Goal: Information Seeking & Learning: Learn about a topic

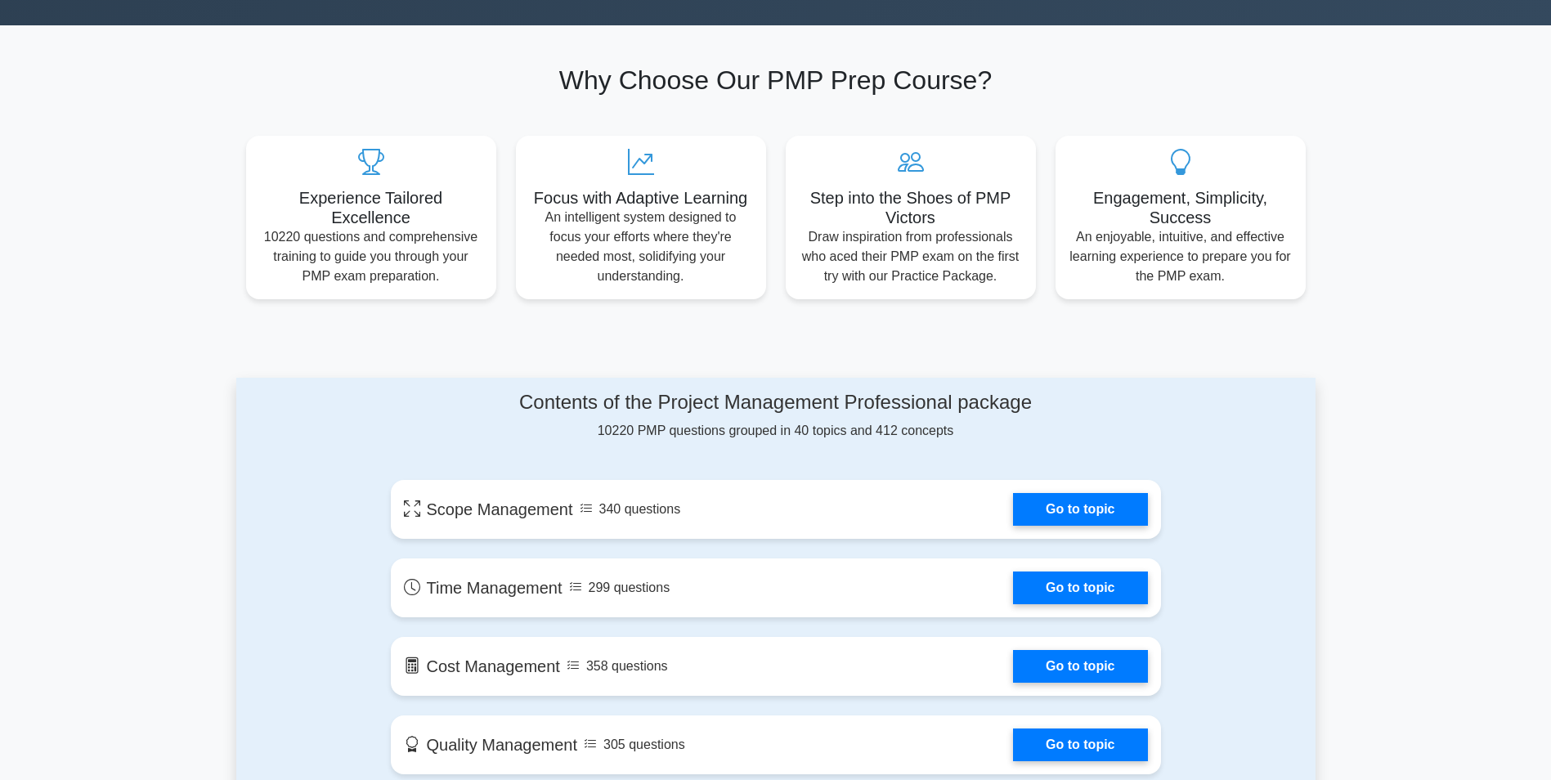
scroll to position [674, 0]
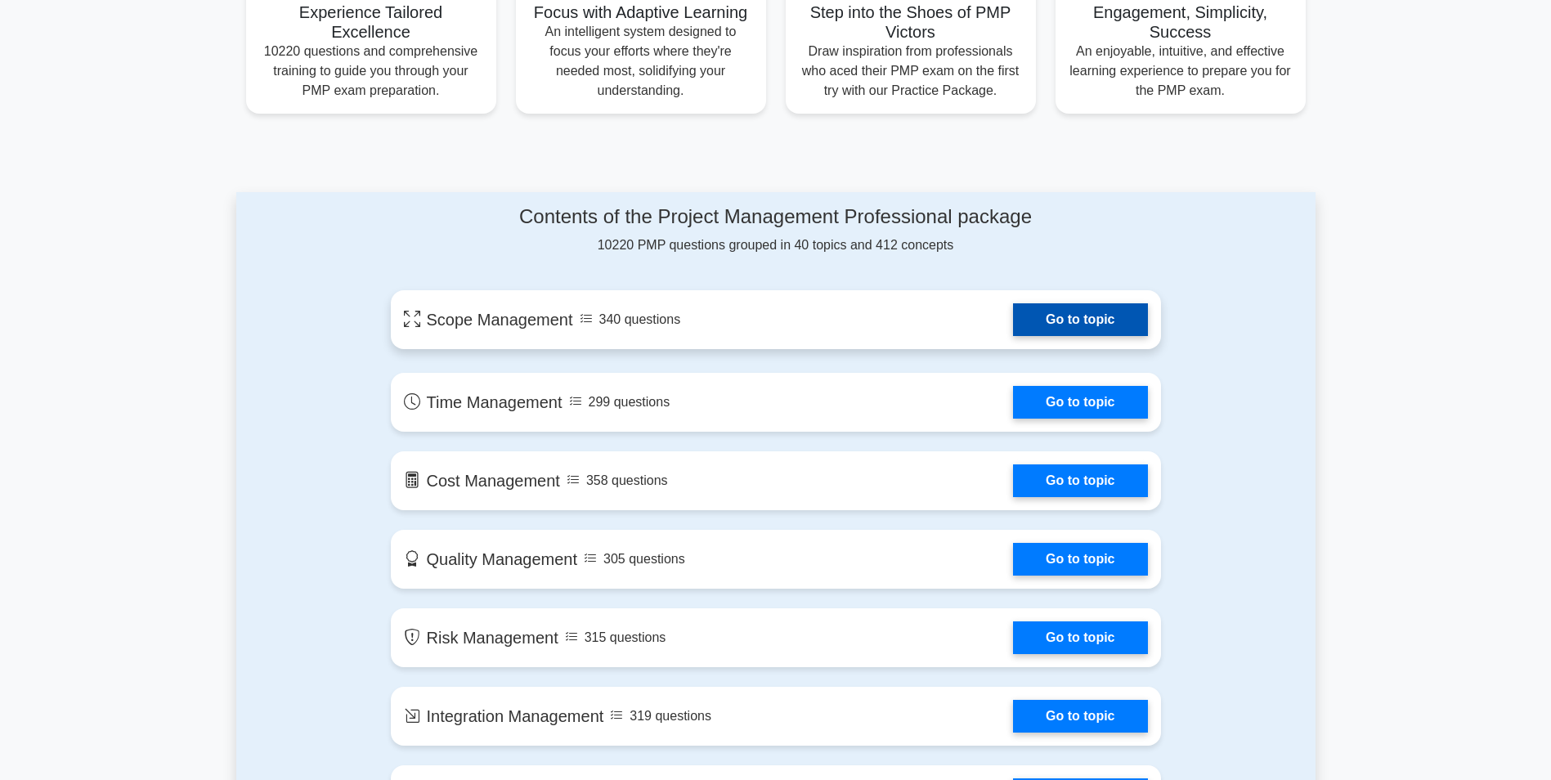
click at [1052, 320] on link "Go to topic" at bounding box center [1080, 319] width 134 height 33
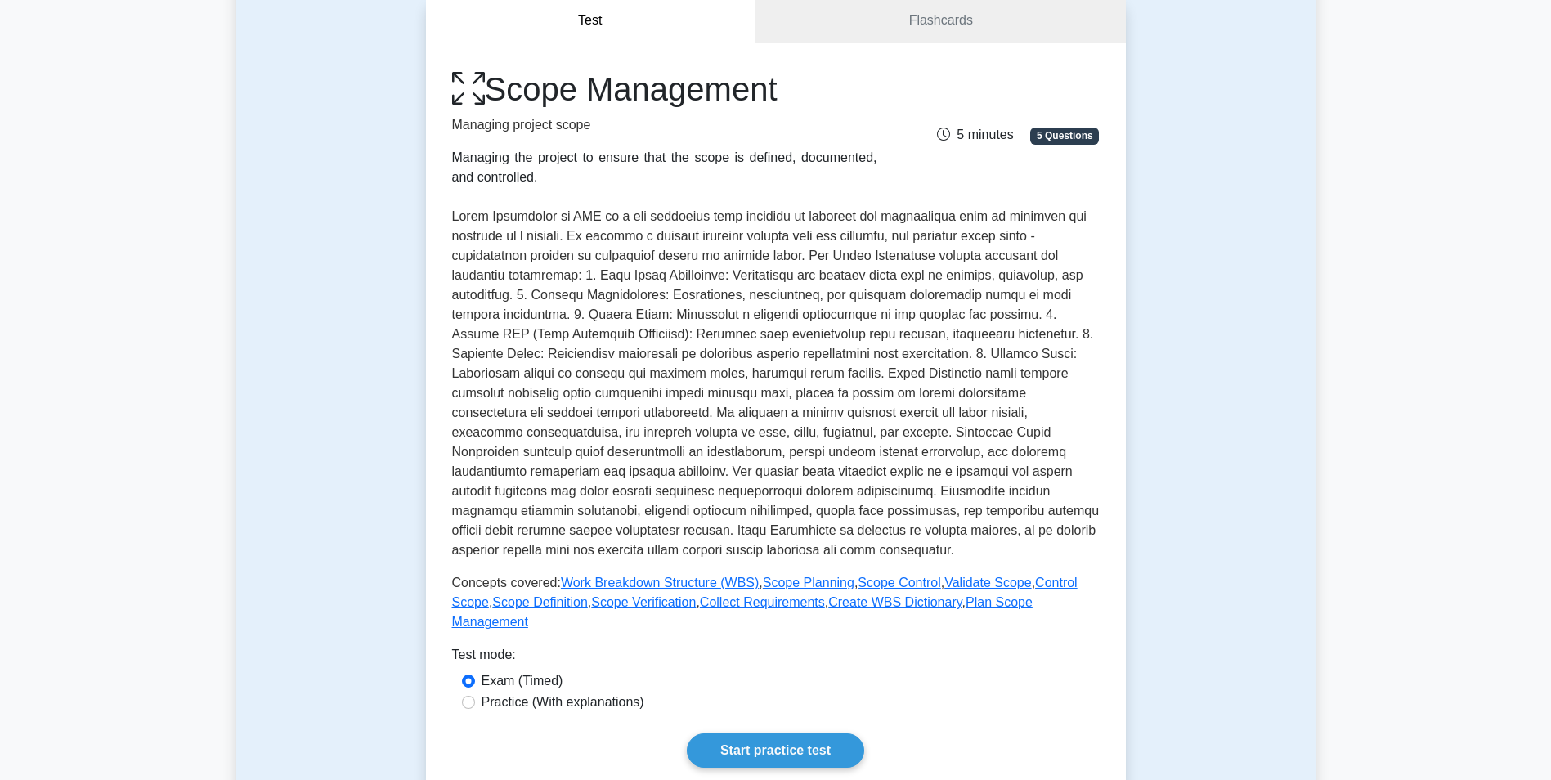
scroll to position [470, 0]
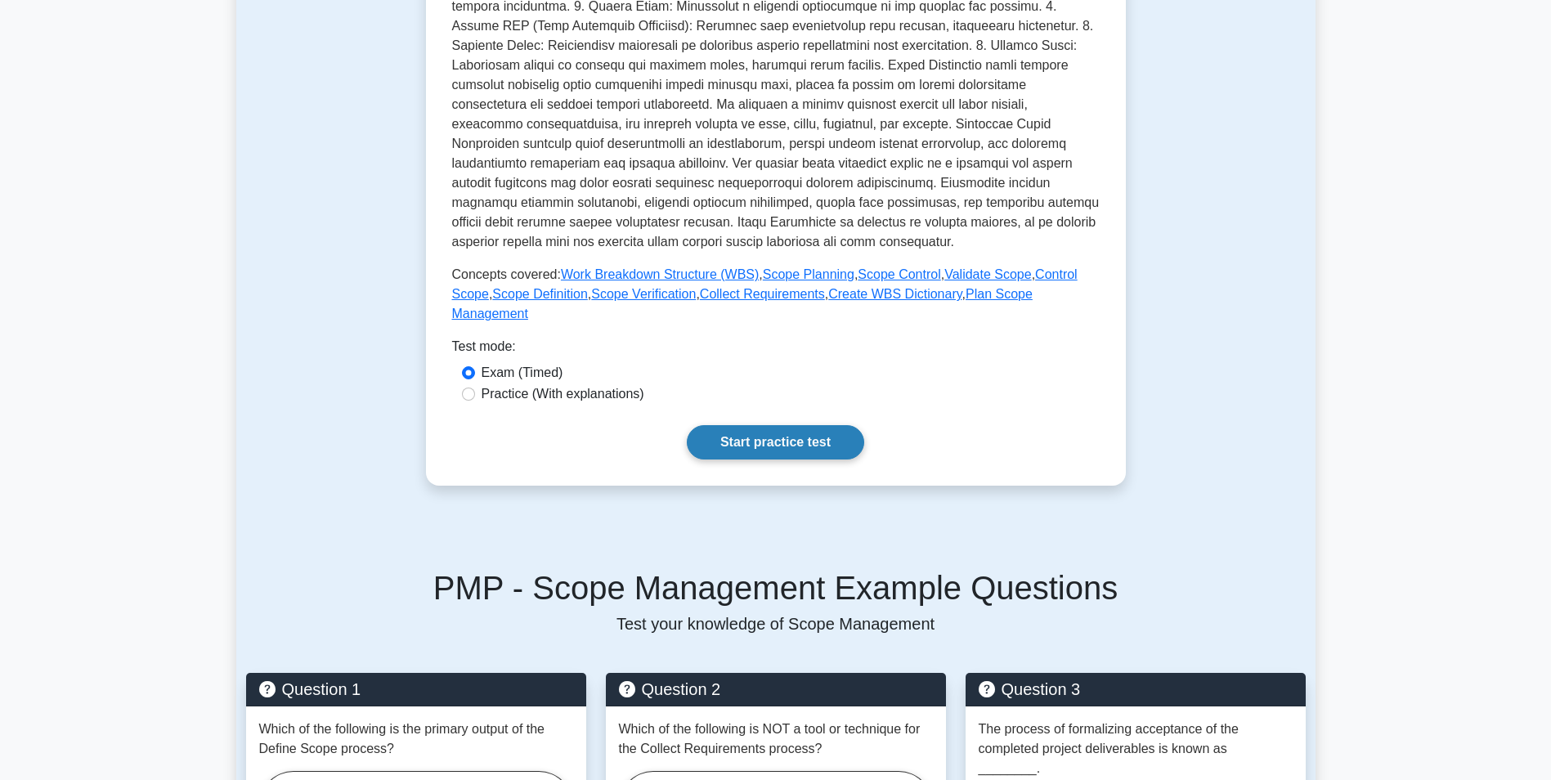
click at [783, 425] on link "Start practice test" at bounding box center [775, 442] width 177 height 34
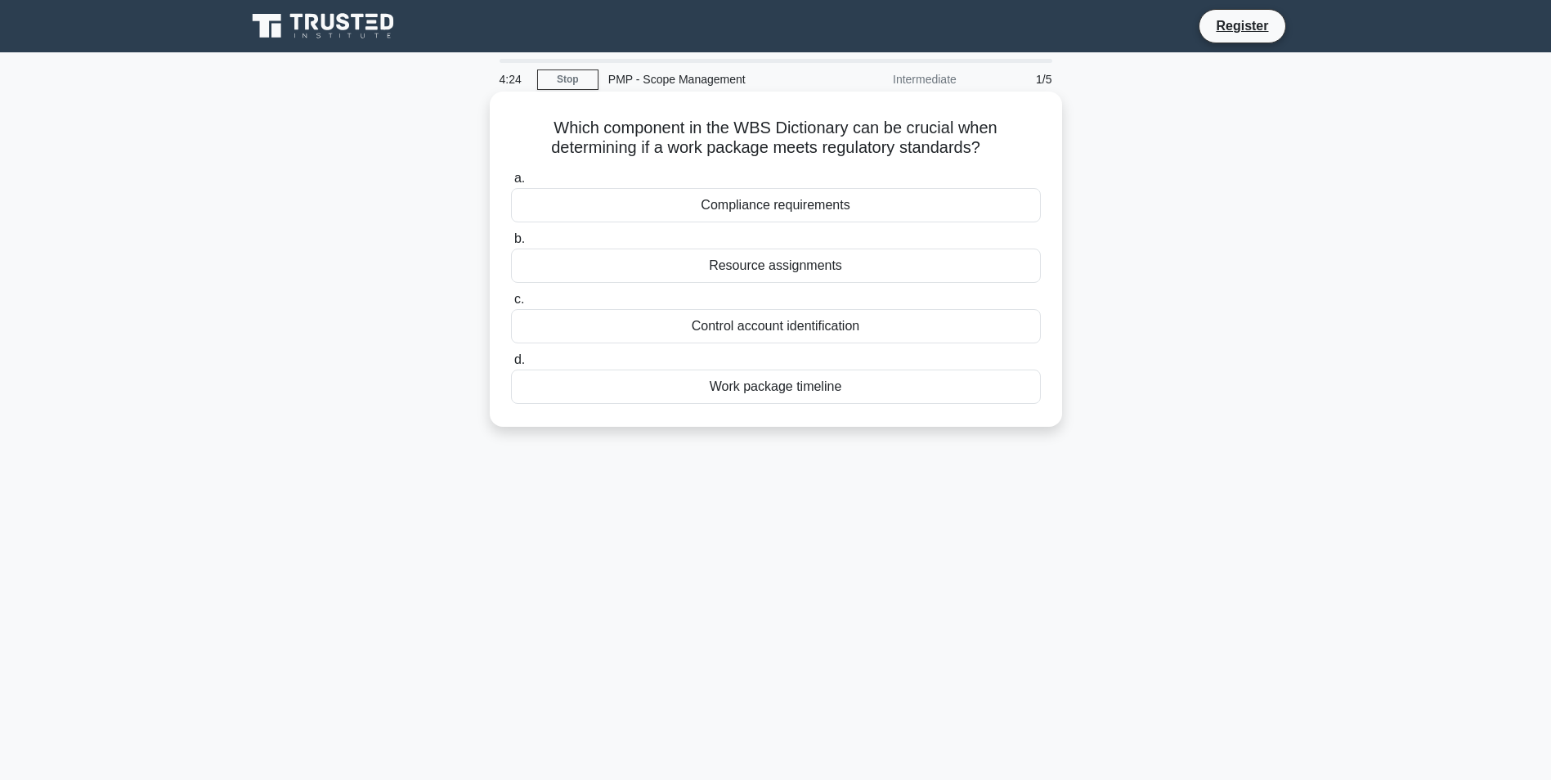
click at [538, 208] on div "Compliance requirements" at bounding box center [776, 205] width 530 height 34
click at [511, 184] on input "a. Compliance requirements" at bounding box center [511, 178] width 0 height 11
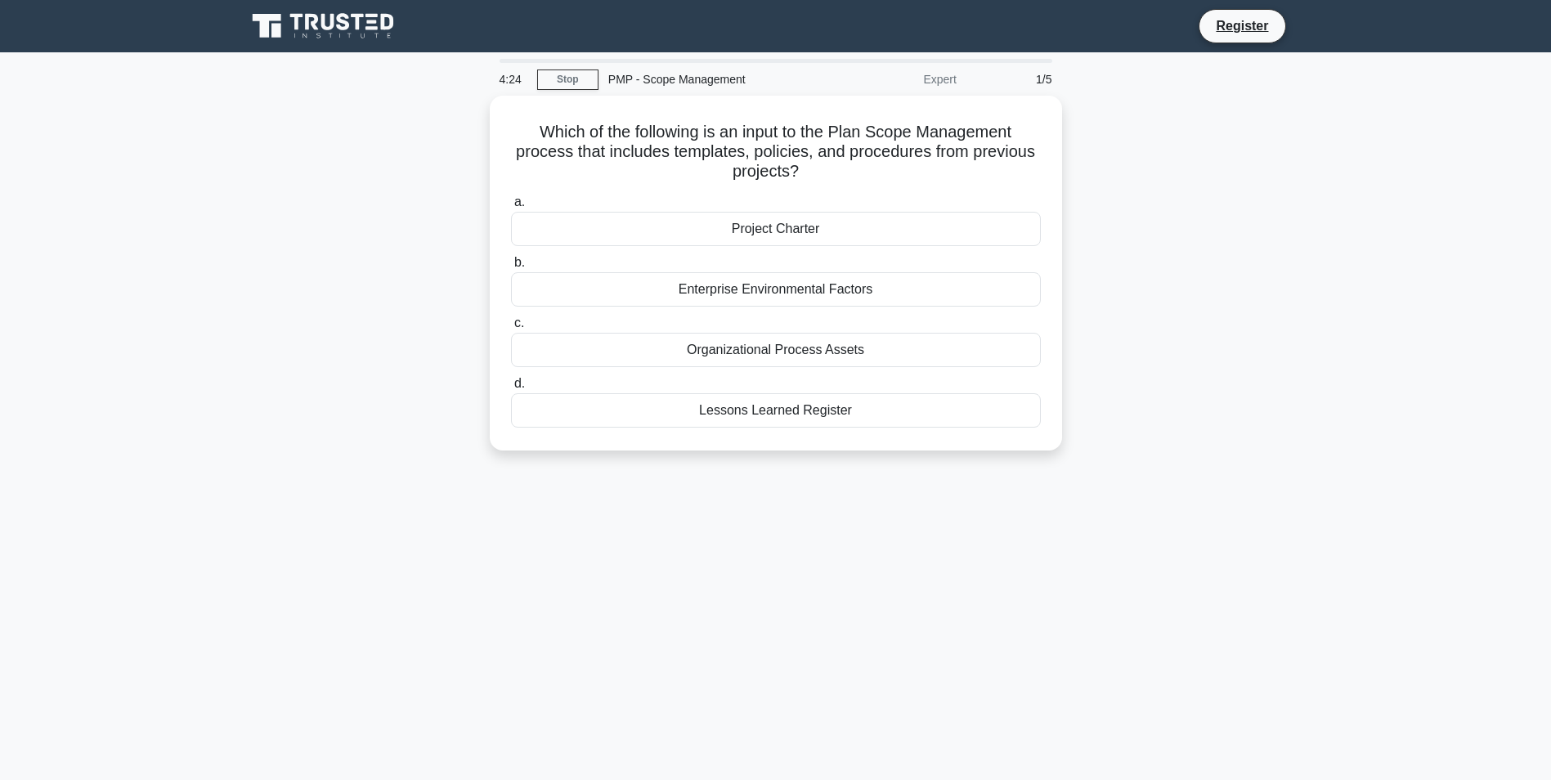
click at [538, 208] on label "a. Project Charter" at bounding box center [776, 219] width 530 height 54
click at [511, 208] on input "a. Project Charter" at bounding box center [511, 202] width 0 height 11
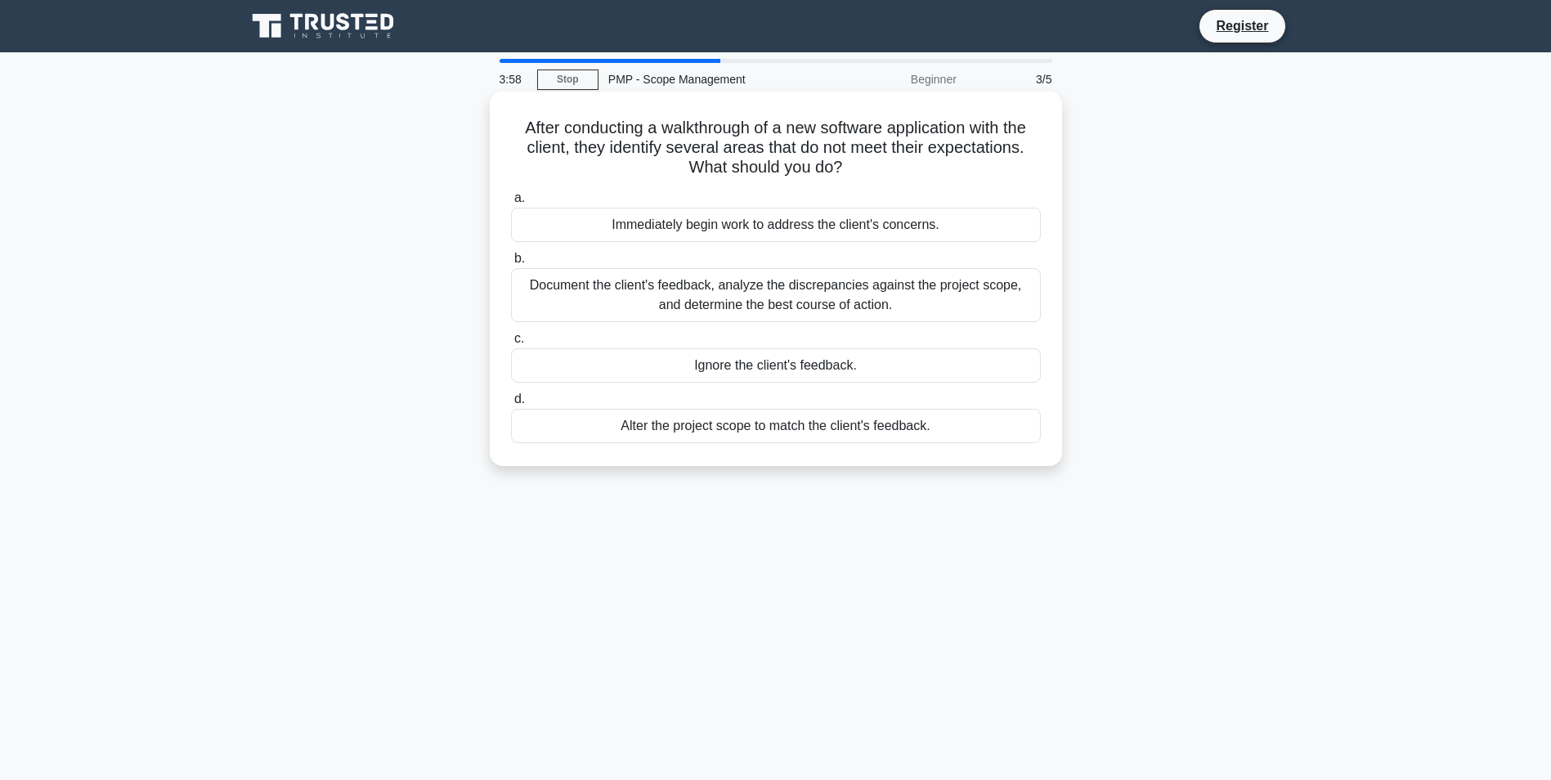
click at [797, 298] on div "Document the client's feedback, analyze the discrepancies against the project s…" at bounding box center [776, 295] width 530 height 54
click at [511, 264] on input "b. Document the client's feedback, analyze the discrepancies against the projec…" at bounding box center [511, 258] width 0 height 11
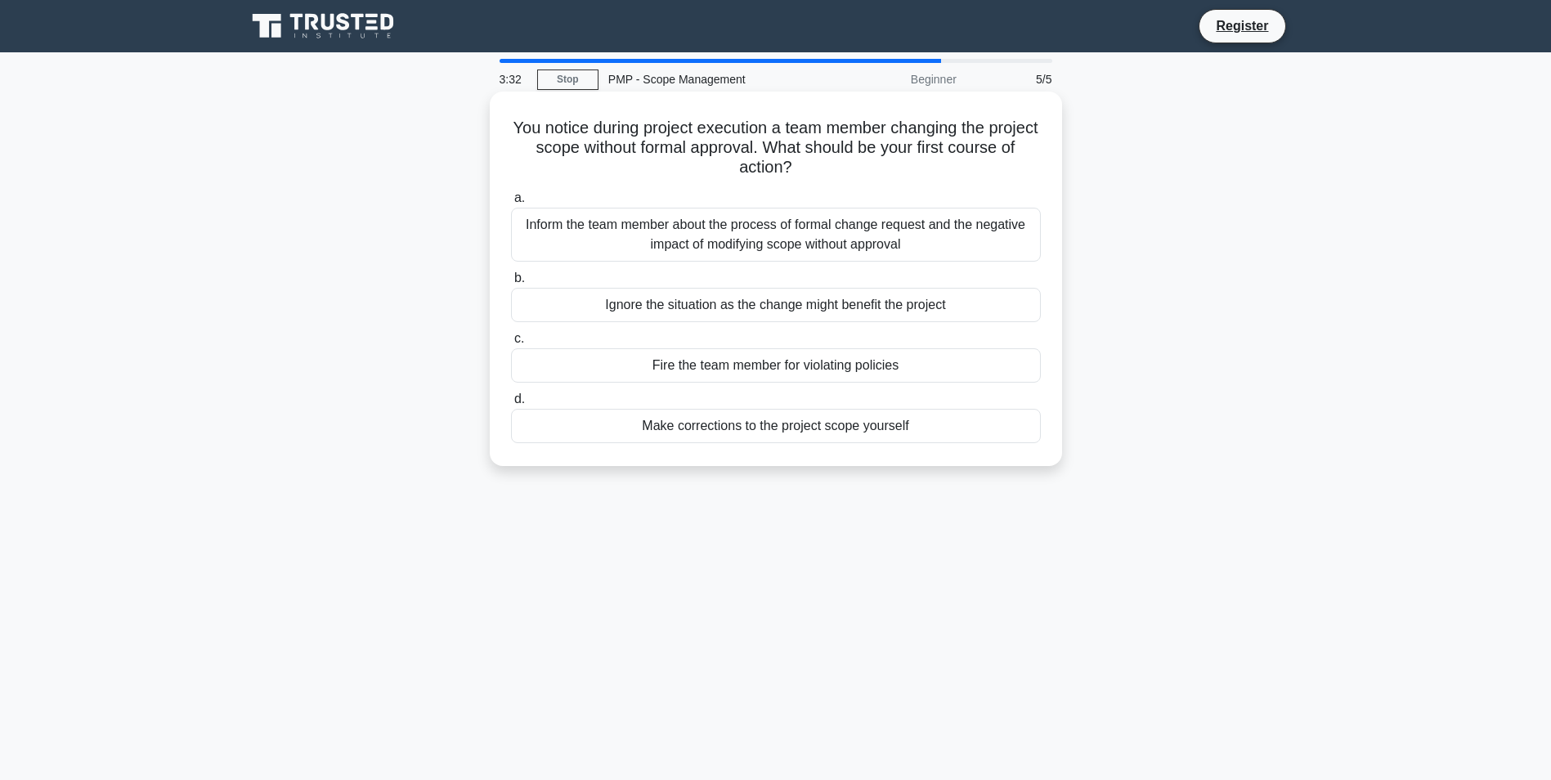
click at [866, 242] on div "Inform the team member about the process of formal change request and the negat…" at bounding box center [776, 235] width 530 height 54
click at [511, 204] on input "a. Inform the team member about the process of formal change request and the ne…" at bounding box center [511, 198] width 0 height 11
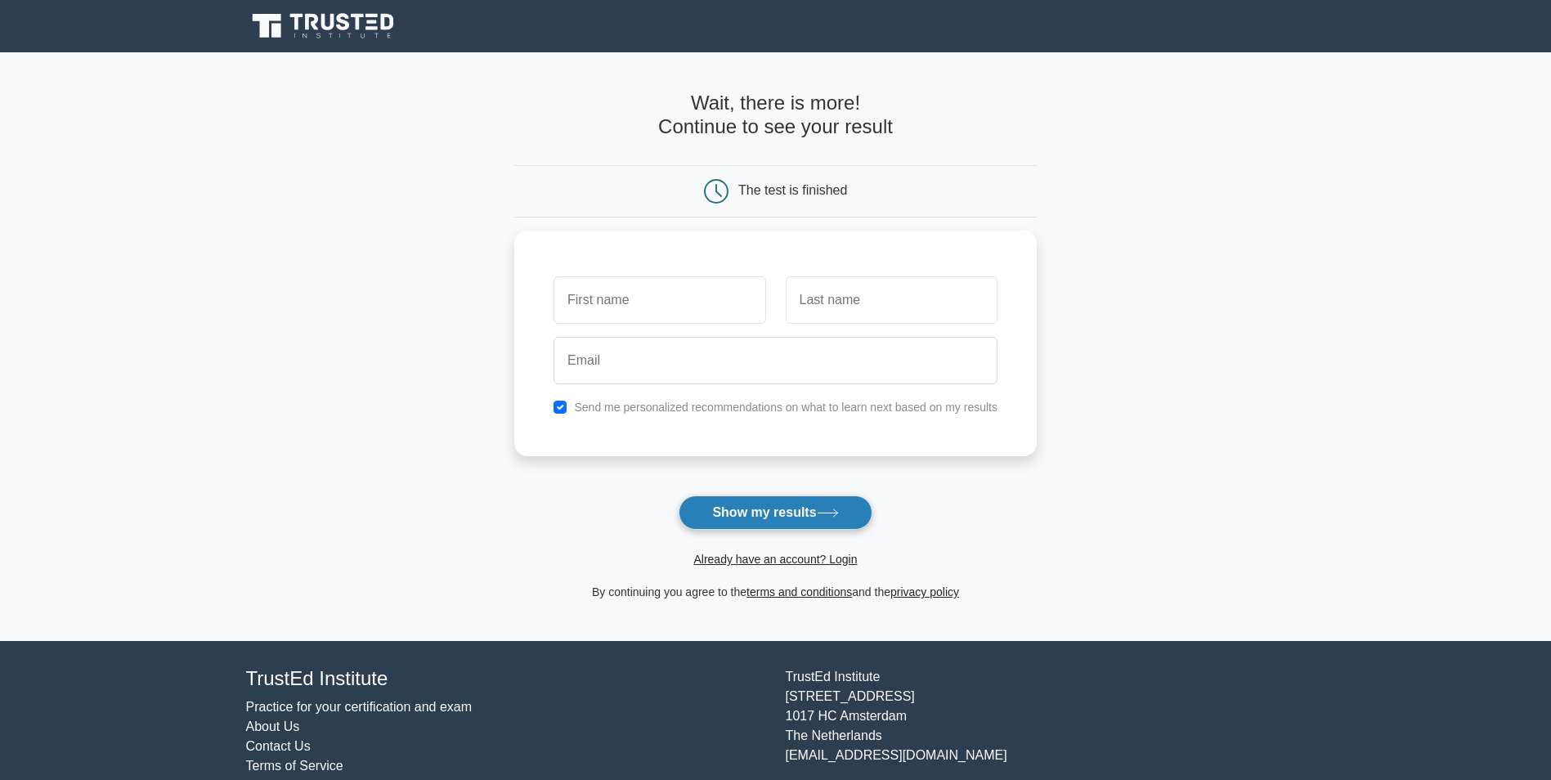
click at [849, 514] on button "Show my results" at bounding box center [774, 512] width 193 height 34
